Goal: Transaction & Acquisition: Subscribe to service/newsletter

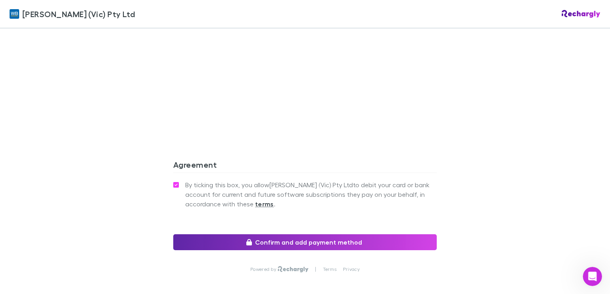
scroll to position [718, 0]
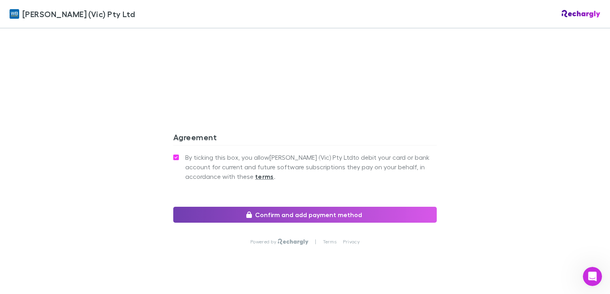
click at [293, 216] on button "Confirm and add payment method" at bounding box center [304, 215] width 263 height 16
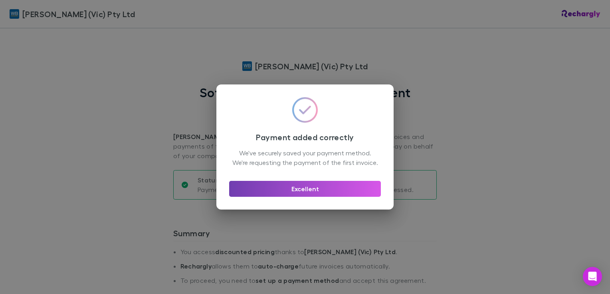
click at [315, 192] on button "Excellent" at bounding box center [305, 189] width 152 height 16
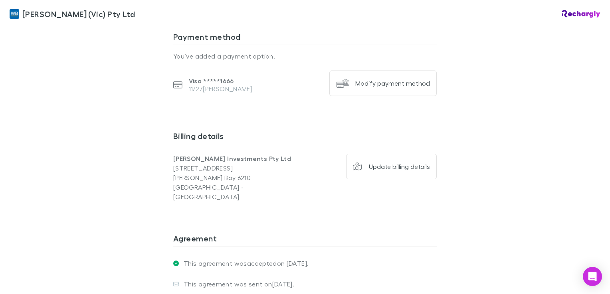
scroll to position [638, 0]
